Goal: Go to known website: Go to known website

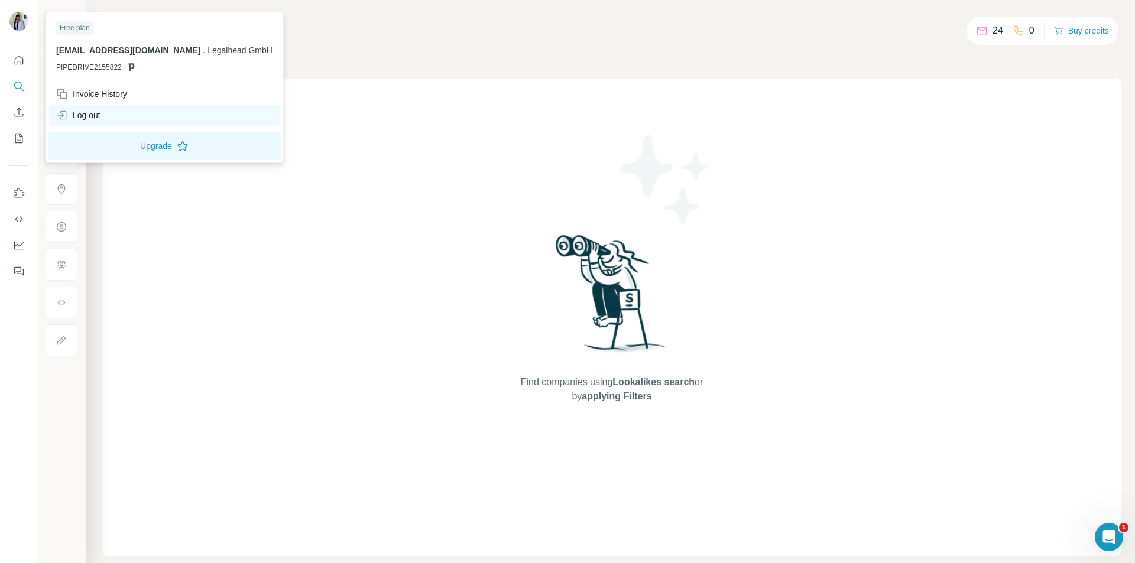
click at [108, 119] on div "Log out" at bounding box center [164, 115] width 231 height 21
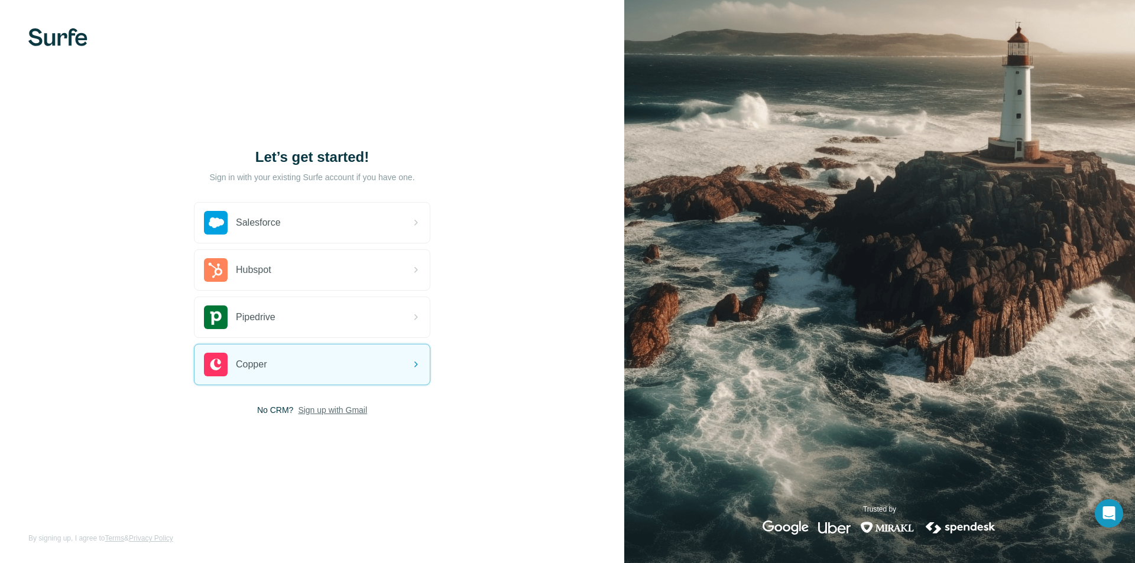
click at [339, 409] on span "Sign up with Gmail" at bounding box center [332, 410] width 69 height 12
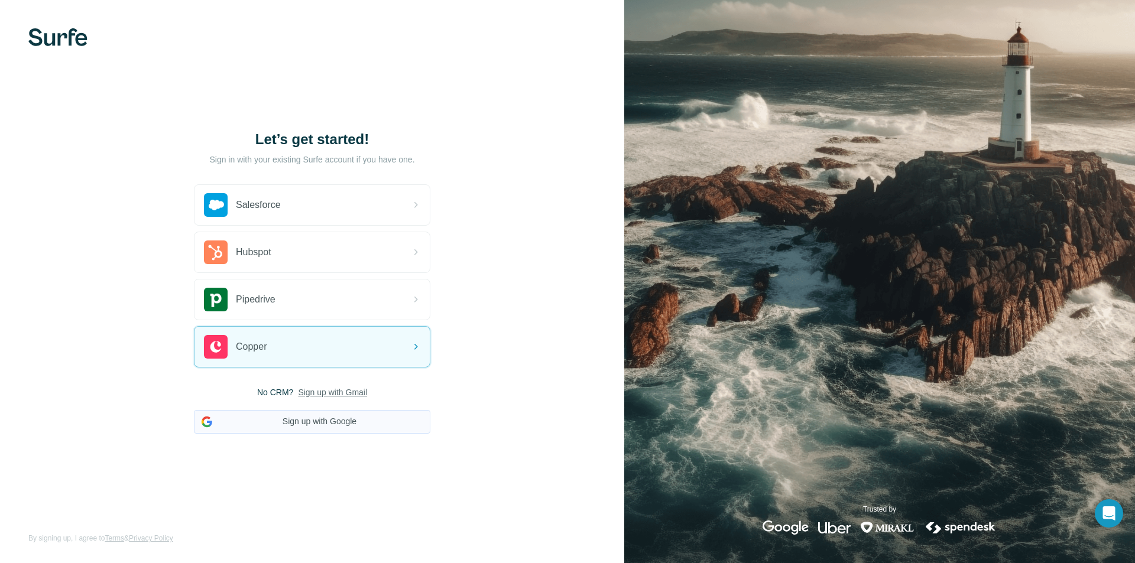
click at [306, 427] on button "Sign up with Google" at bounding box center [312, 422] width 236 height 24
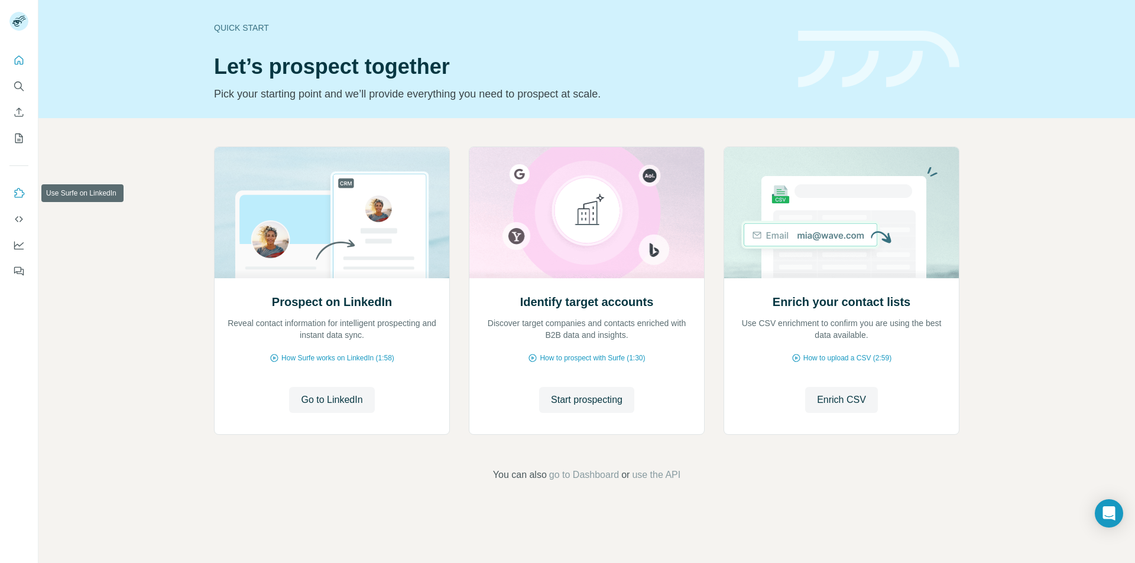
click at [19, 202] on button "Use Surfe on LinkedIn" at bounding box center [18, 193] width 19 height 21
click at [325, 394] on span "Go to LinkedIn" at bounding box center [331, 400] width 61 height 14
